Goal: Task Accomplishment & Management: Manage account settings

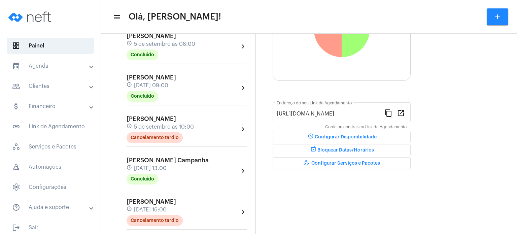
scroll to position [121, 0]
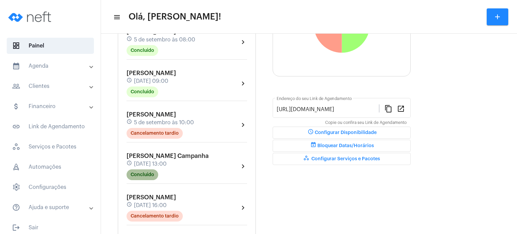
click at [149, 169] on mat-chip "Concluído" at bounding box center [143, 174] width 32 height 11
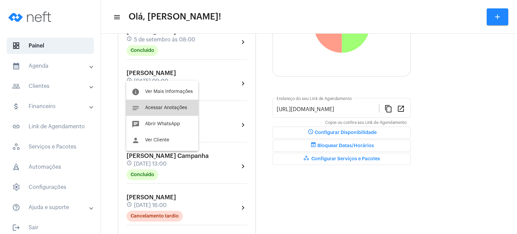
click at [179, 104] on button "notes Acessar Anotações" at bounding box center [162, 108] width 72 height 16
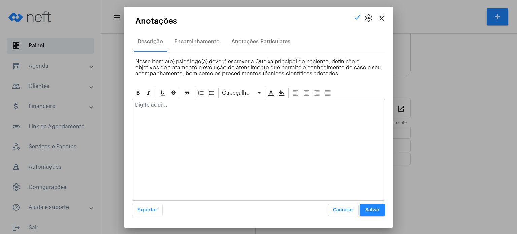
click at [177, 112] on div at bounding box center [258, 106] width 252 height 15
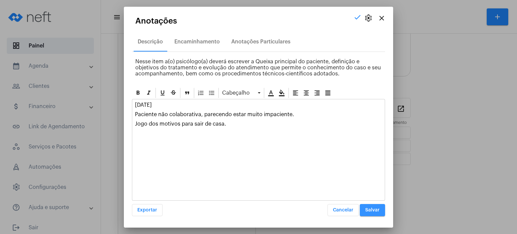
click at [368, 212] on span "Salvar" at bounding box center [372, 210] width 14 height 5
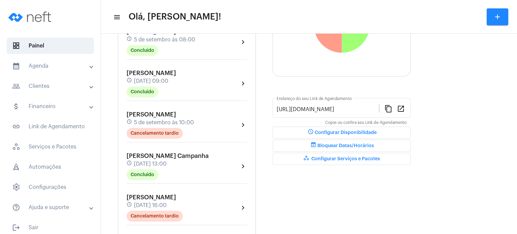
click at [119, 97] on div "Agendamentos add [PERSON_NAME] Colodetti schedule [DATE] 07:00 Concluído chevro…" at bounding box center [187, 136] width 138 height 362
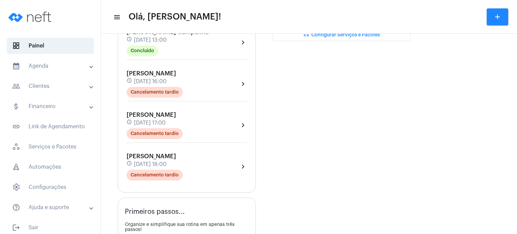
scroll to position [256, 0]
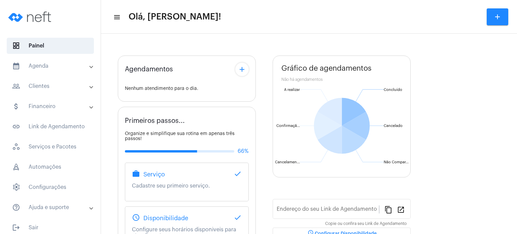
click at [47, 70] on mat-panel-title "calendar_month_outlined Agenda" at bounding box center [51, 66] width 78 height 8
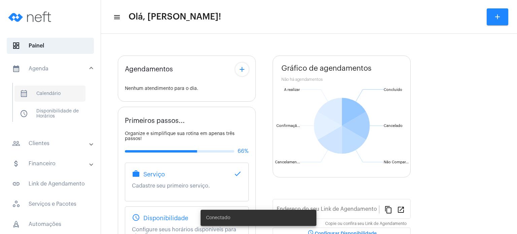
click at [50, 92] on span "calendar_month_outlined Calendário" at bounding box center [49, 94] width 71 height 16
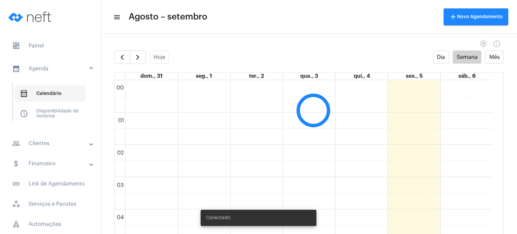
scroll to position [194, 0]
click at [137, 54] on span "button" at bounding box center [138, 57] width 8 height 8
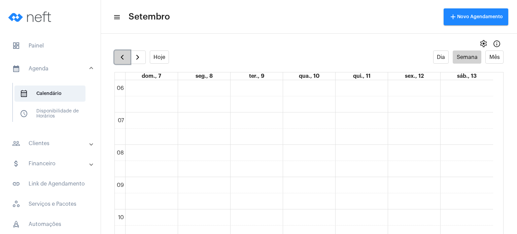
click at [121, 58] on span "button" at bounding box center [122, 57] width 8 height 8
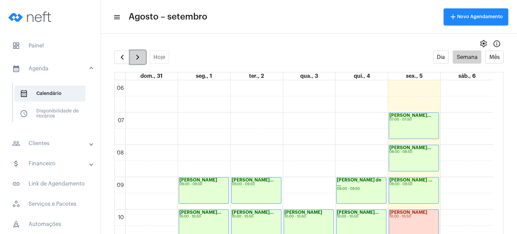
click at [136, 57] on span "button" at bounding box center [138, 57] width 8 height 8
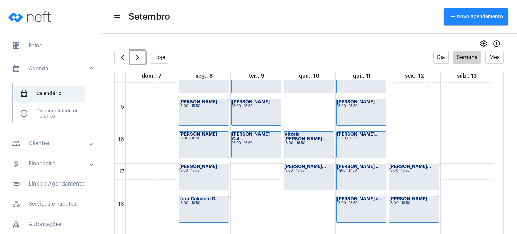
scroll to position [477, 0]
